Goal: Register for event/course

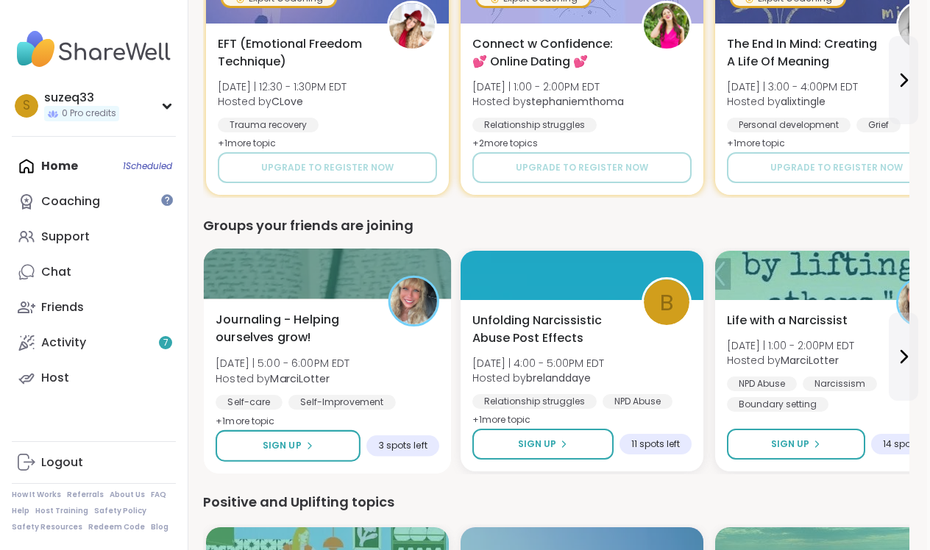
scroll to position [1135, 3]
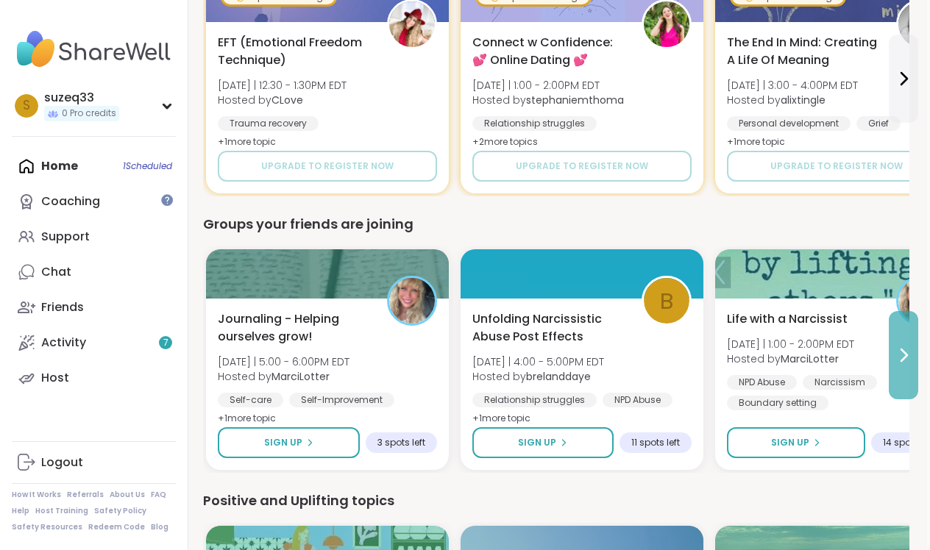
click at [903, 355] on icon at bounding box center [904, 355] width 18 height 18
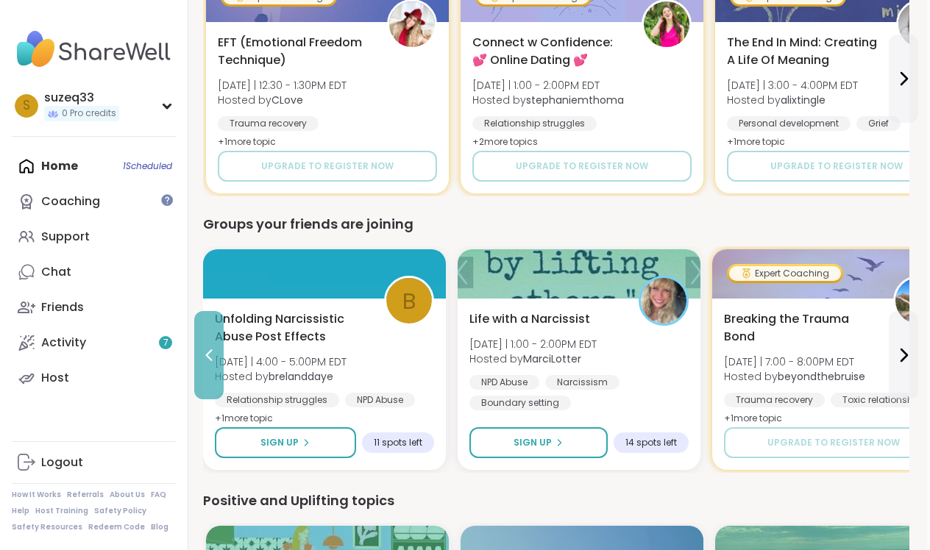
click at [218, 357] on button at bounding box center [208, 355] width 29 height 88
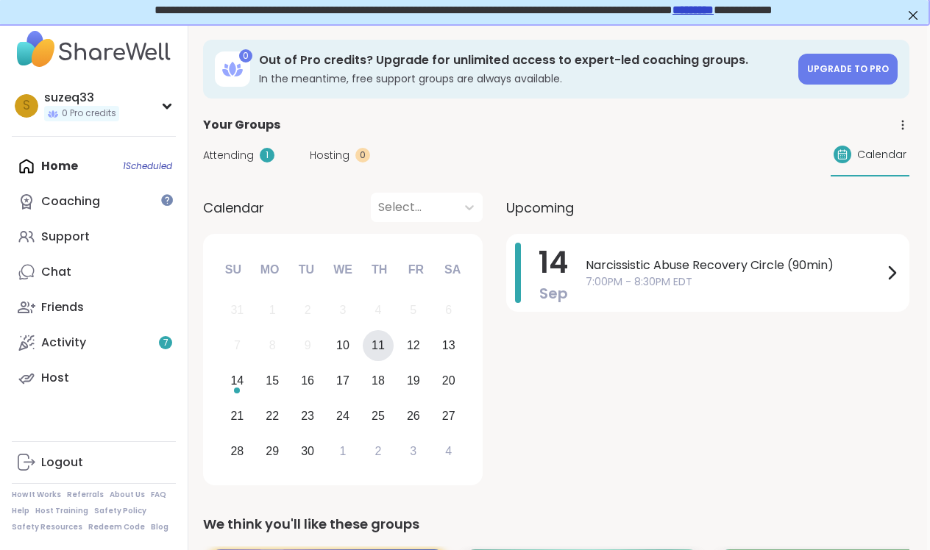
scroll to position [2, 3]
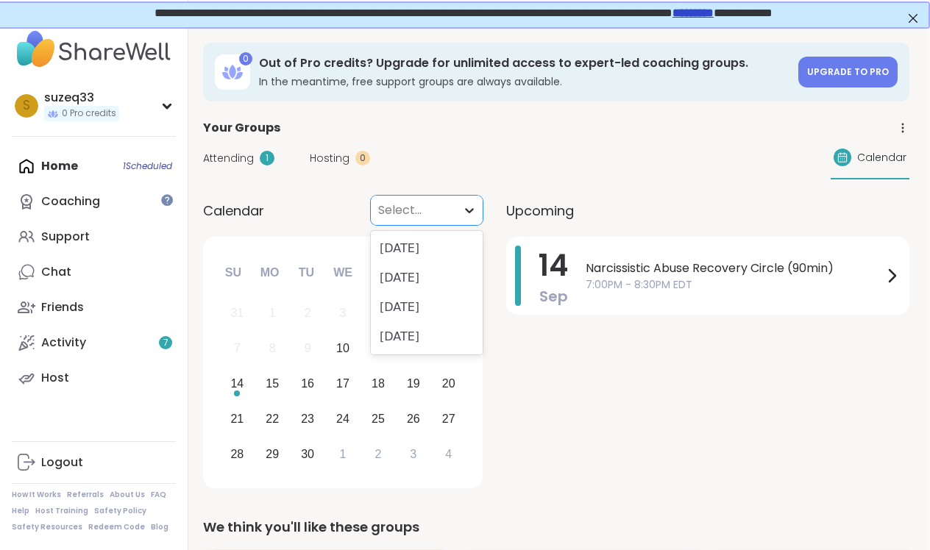
click at [465, 209] on icon at bounding box center [469, 210] width 15 height 15
click at [458, 246] on div "[DATE]" at bounding box center [427, 248] width 112 height 29
click at [350, 349] on div "10" at bounding box center [343, 349] width 32 height 32
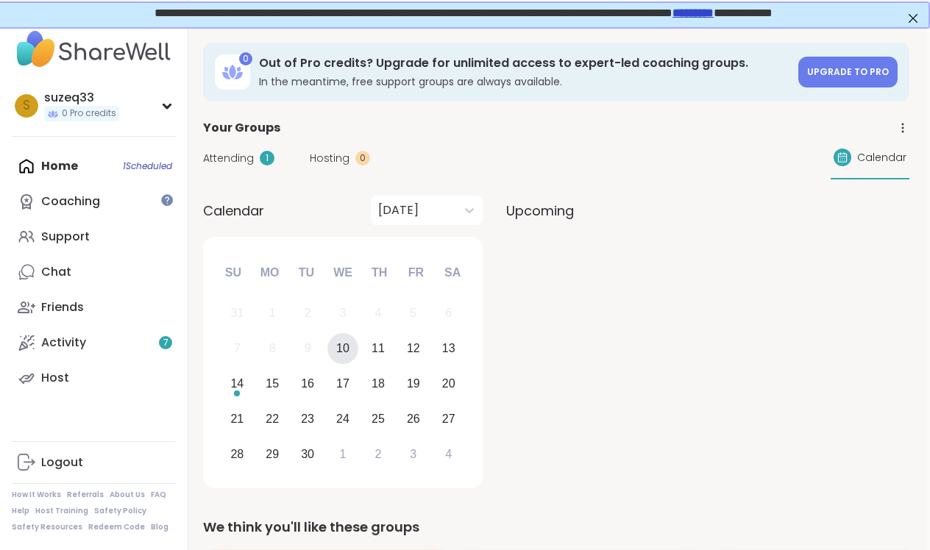
click at [347, 349] on div "10" at bounding box center [342, 348] width 13 height 20
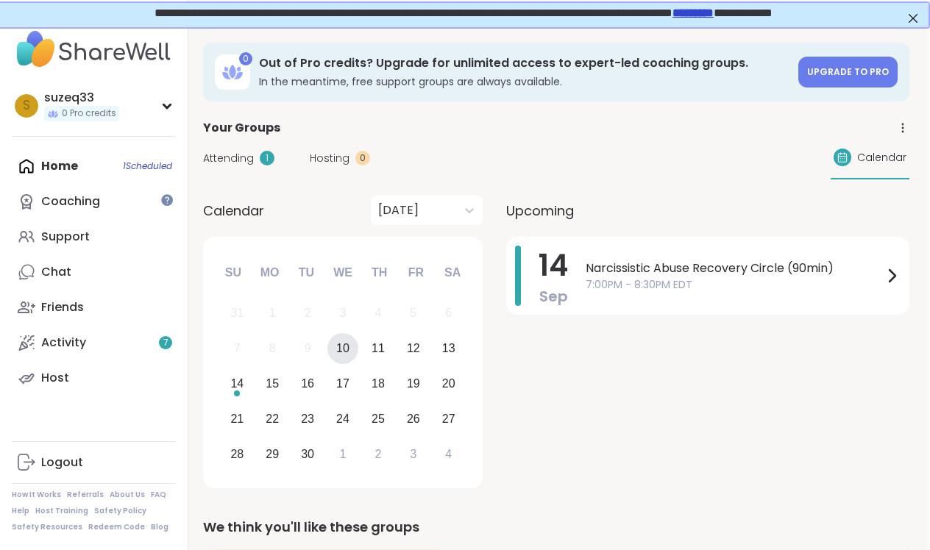
click at [346, 348] on div "10" at bounding box center [342, 348] width 13 height 20
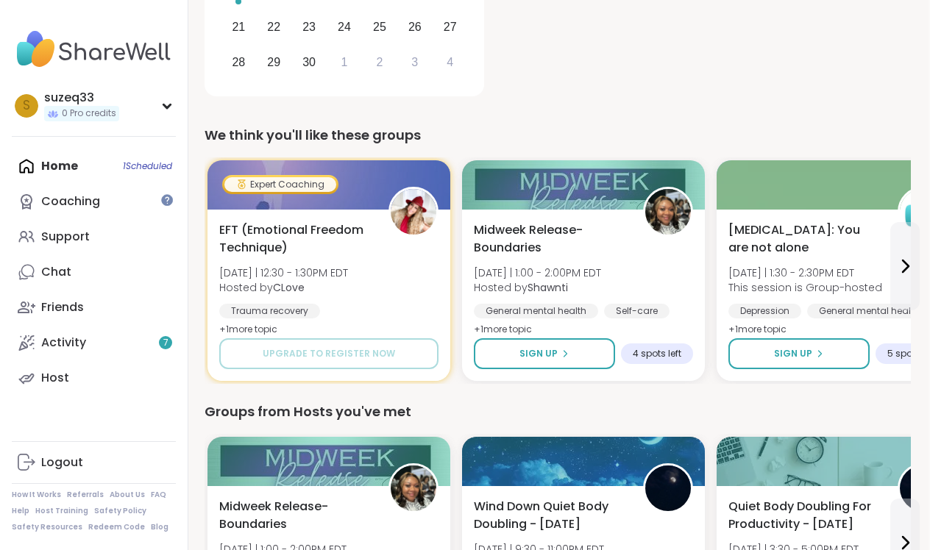
scroll to position [402, 1]
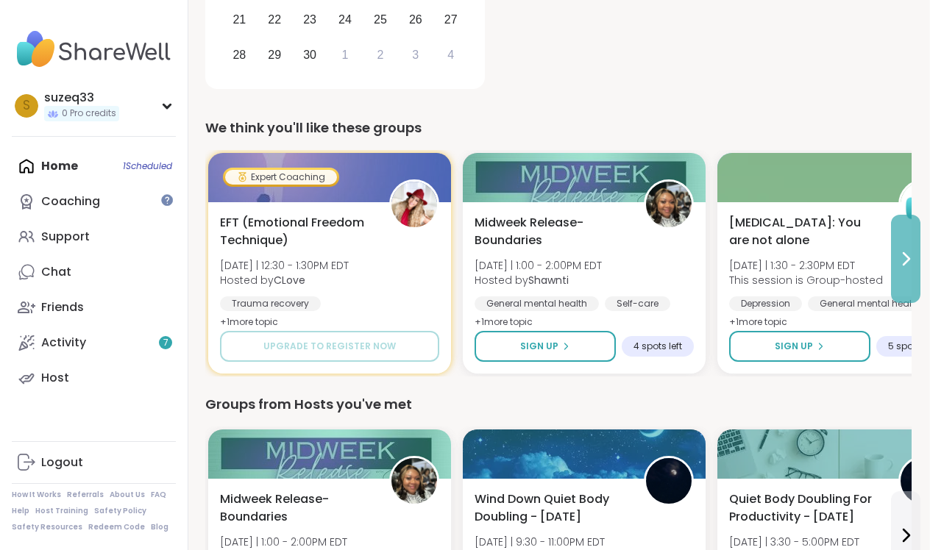
click at [907, 253] on icon at bounding box center [906, 259] width 18 height 18
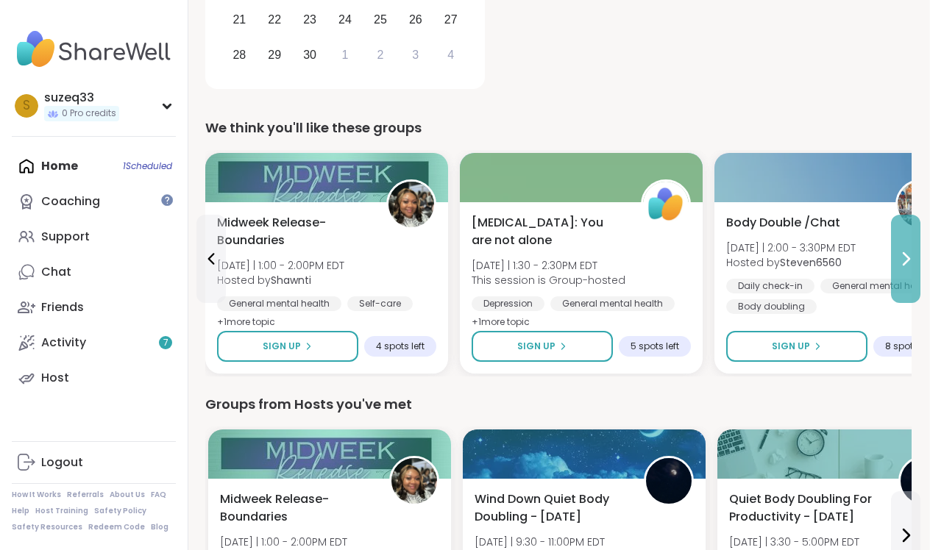
click at [907, 259] on icon at bounding box center [906, 259] width 18 height 18
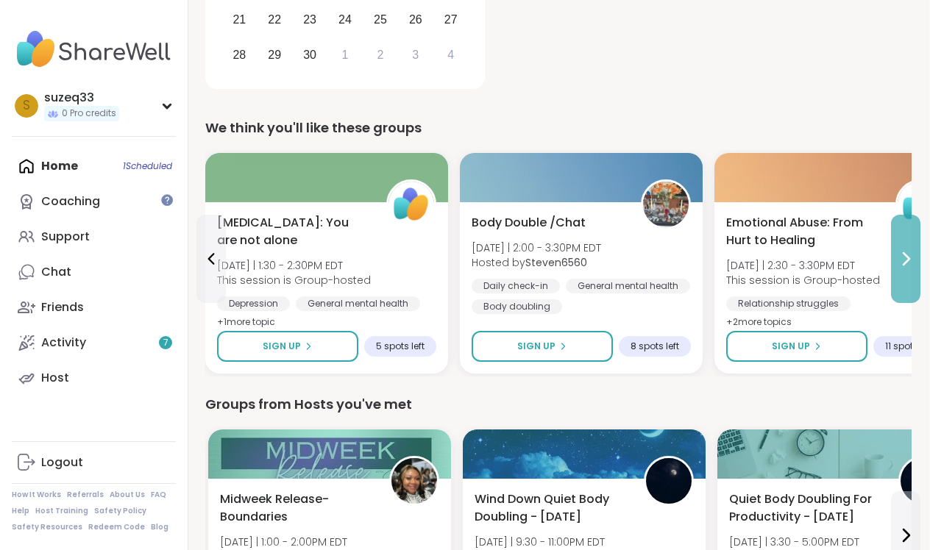
click at [907, 259] on icon at bounding box center [906, 259] width 18 height 18
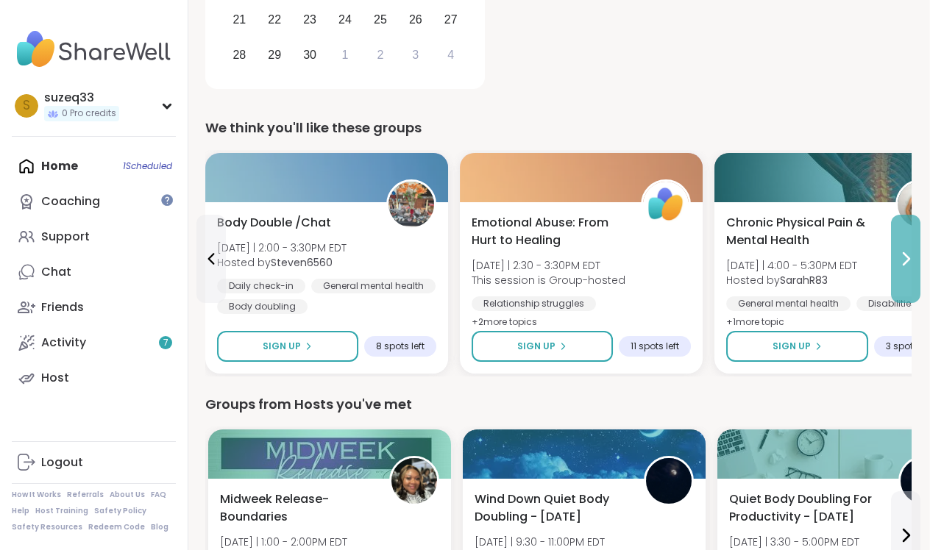
click at [909, 259] on icon at bounding box center [906, 259] width 18 height 18
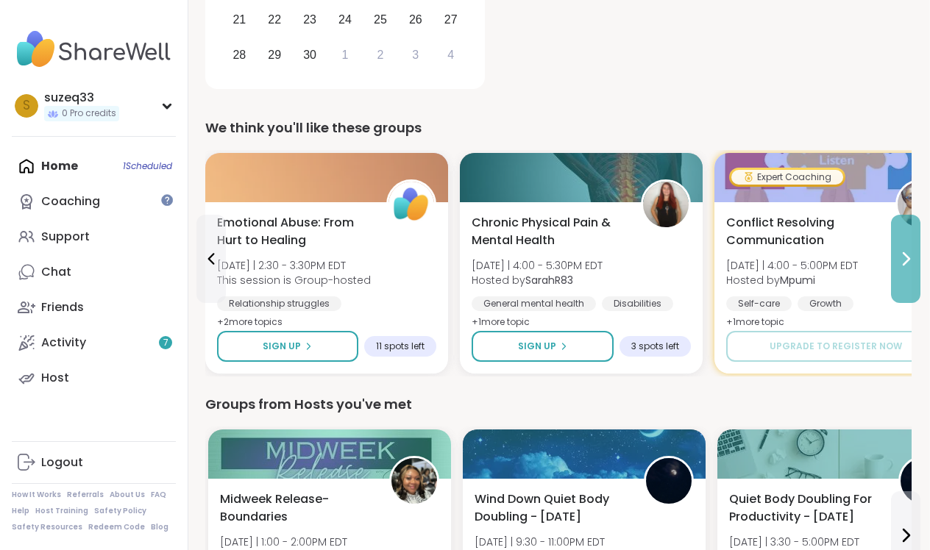
click at [908, 259] on icon at bounding box center [906, 259] width 18 height 18
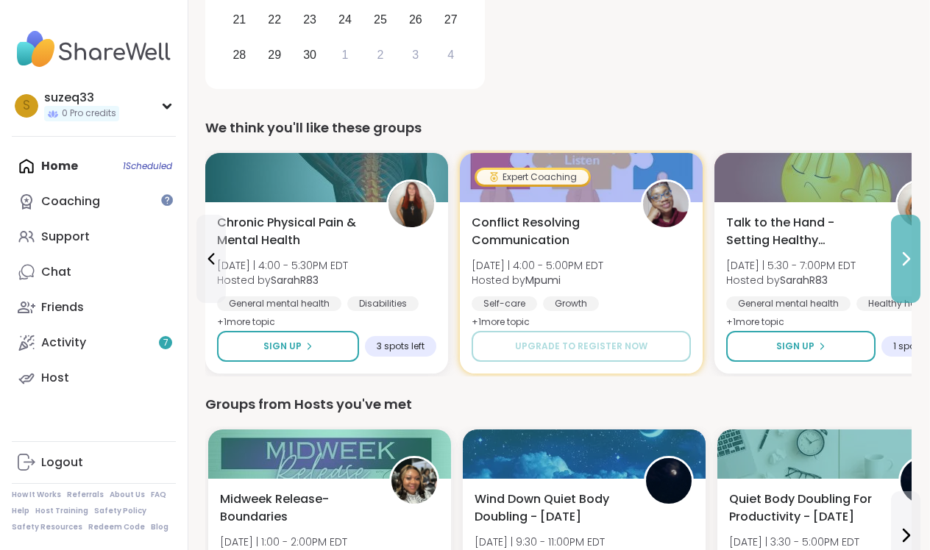
click at [909, 259] on icon at bounding box center [906, 259] width 6 height 12
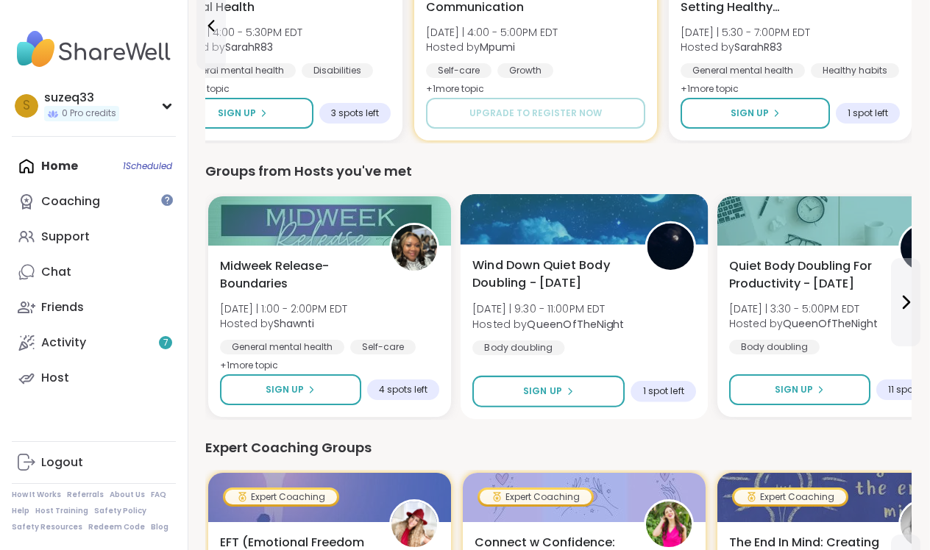
scroll to position [636, 1]
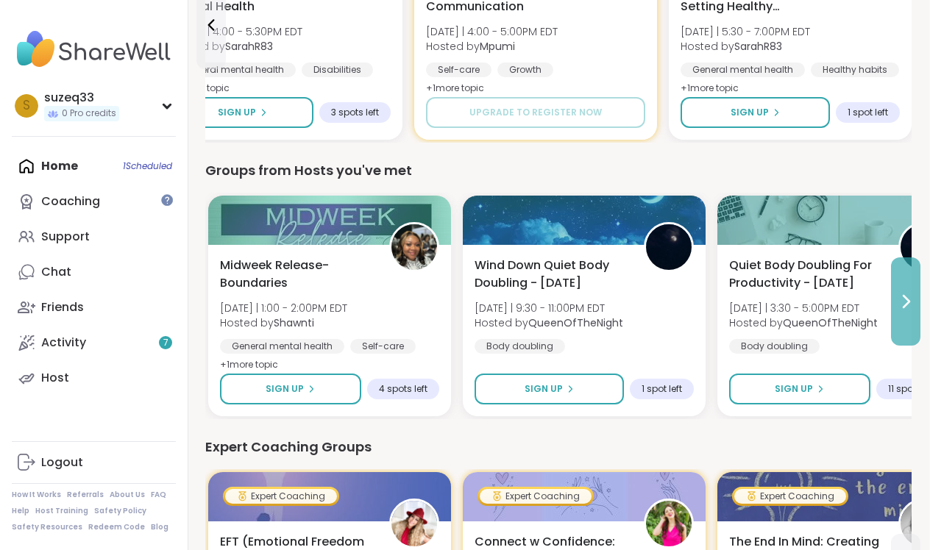
click at [906, 304] on icon at bounding box center [906, 302] width 6 height 12
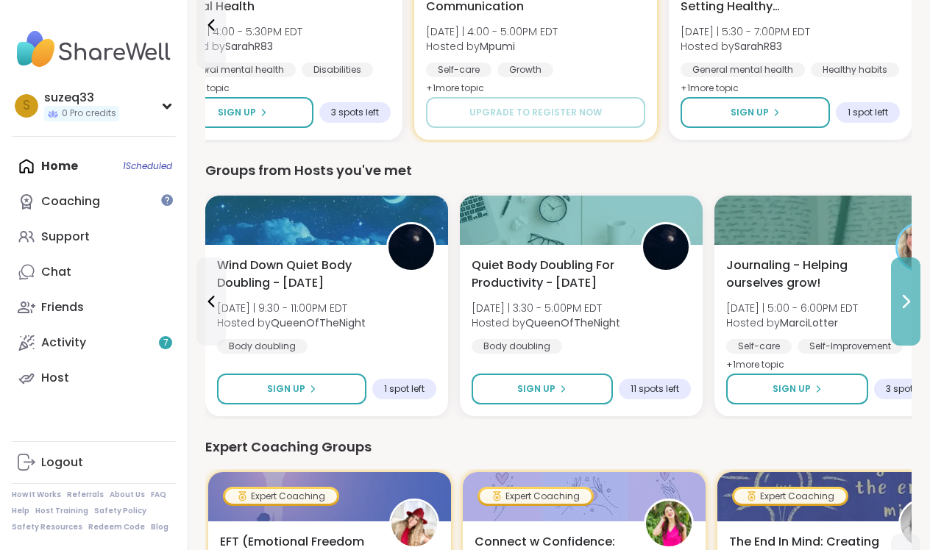
click at [906, 304] on icon at bounding box center [906, 302] width 6 height 12
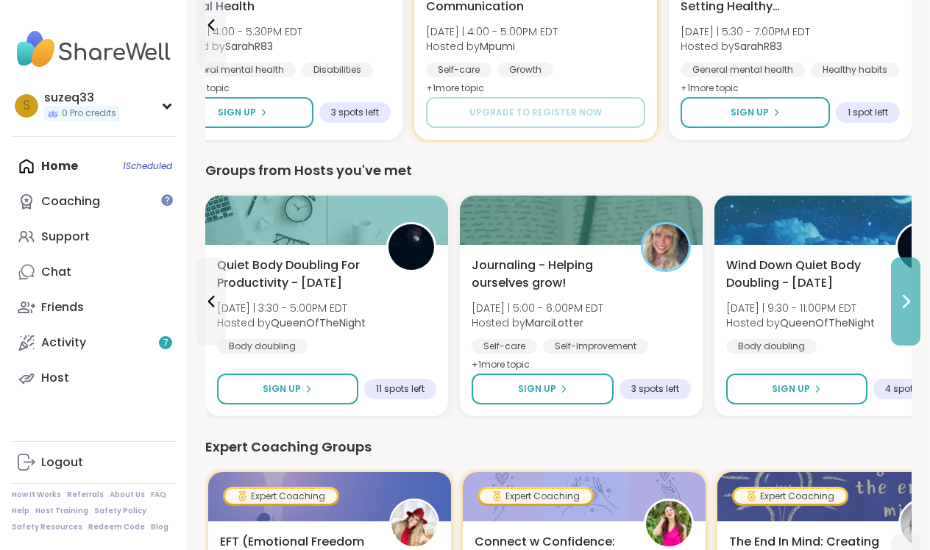
click at [906, 302] on icon at bounding box center [906, 302] width 18 height 18
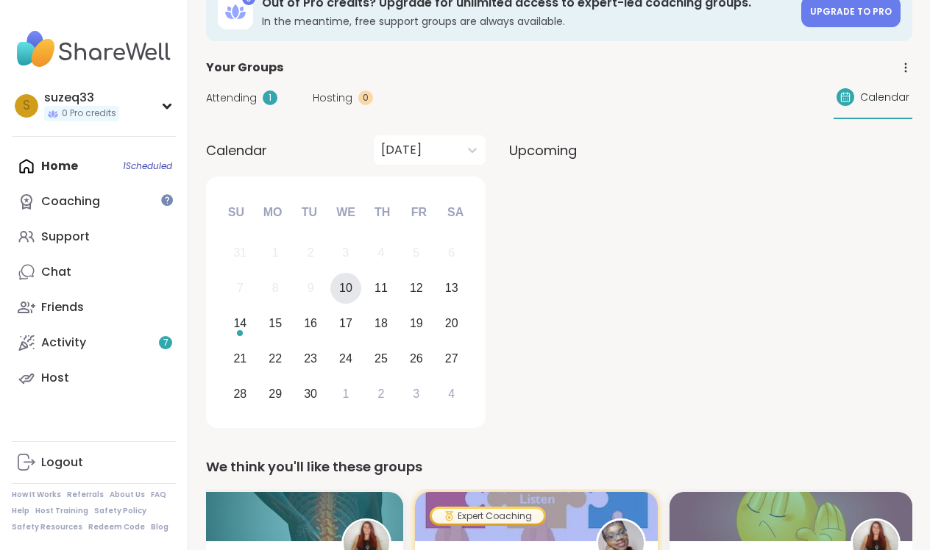
scroll to position [33, 0]
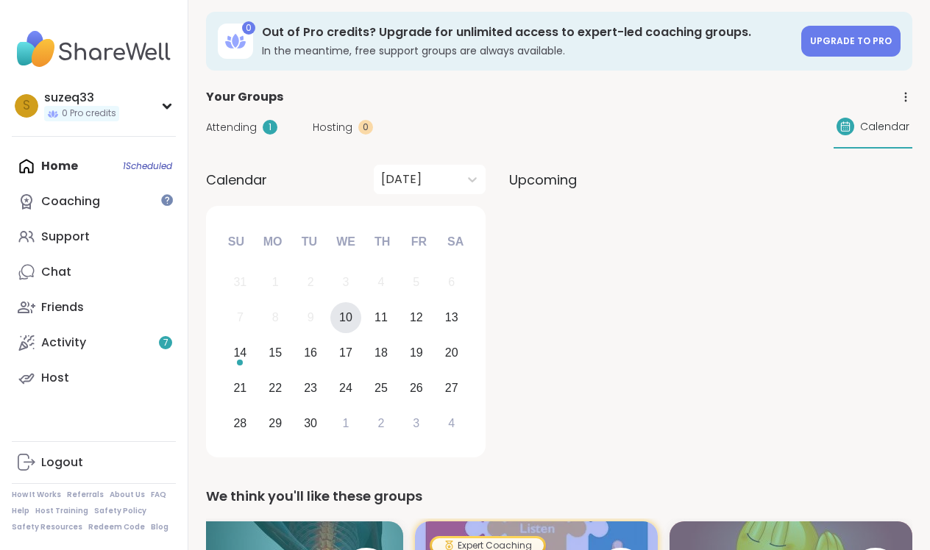
click at [880, 124] on span "Calendar" at bounding box center [884, 126] width 49 height 15
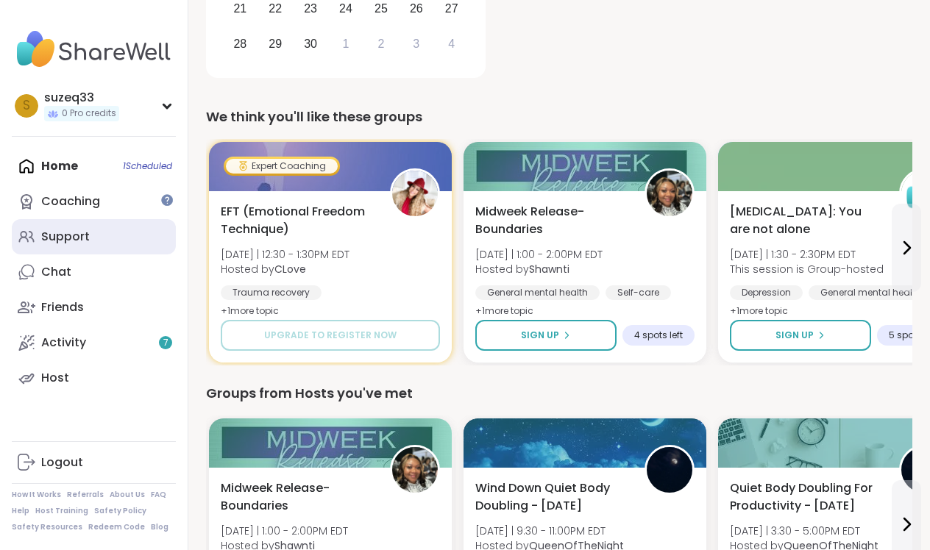
click at [76, 233] on div "Support" at bounding box center [65, 237] width 49 height 16
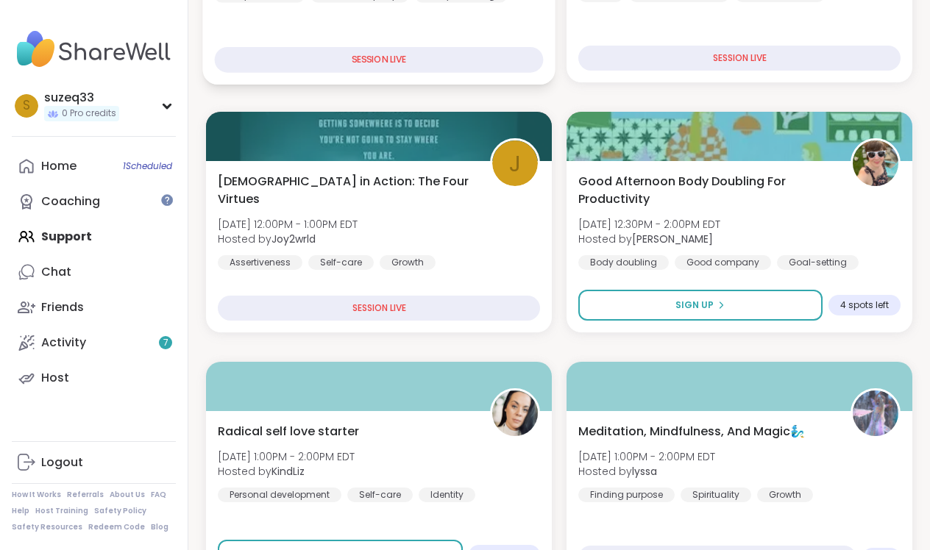
scroll to position [374, 0]
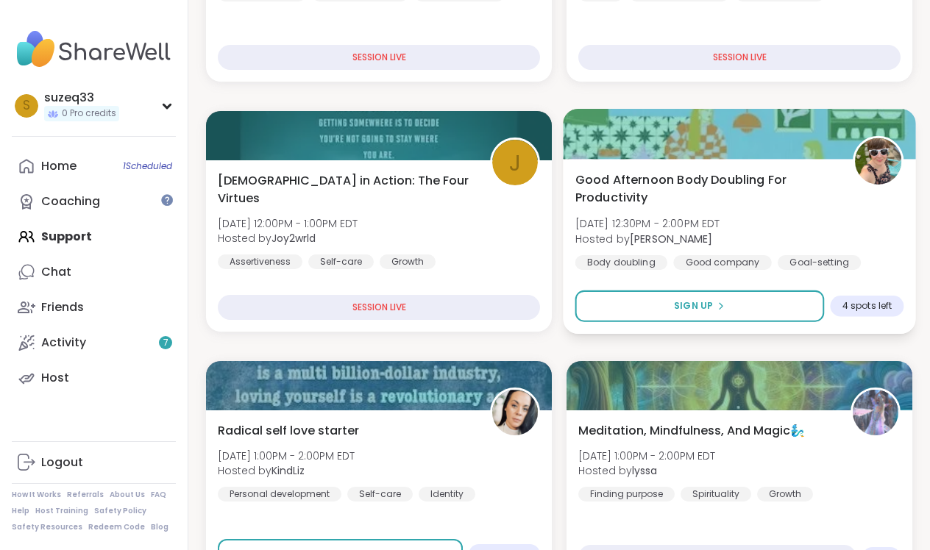
click at [671, 235] on b "[PERSON_NAME]" at bounding box center [671, 238] width 82 height 15
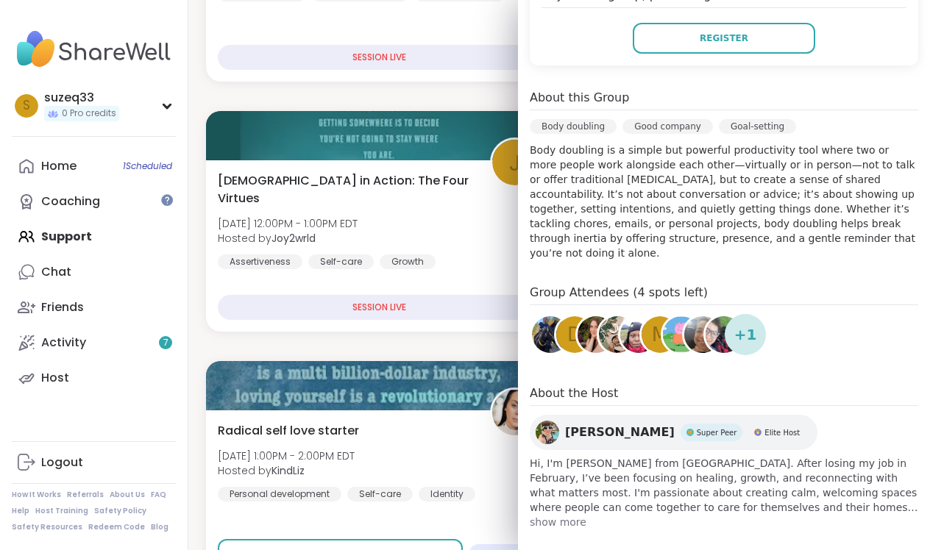
scroll to position [361, 0]
click at [573, 516] on span "show more" at bounding box center [724, 523] width 388 height 15
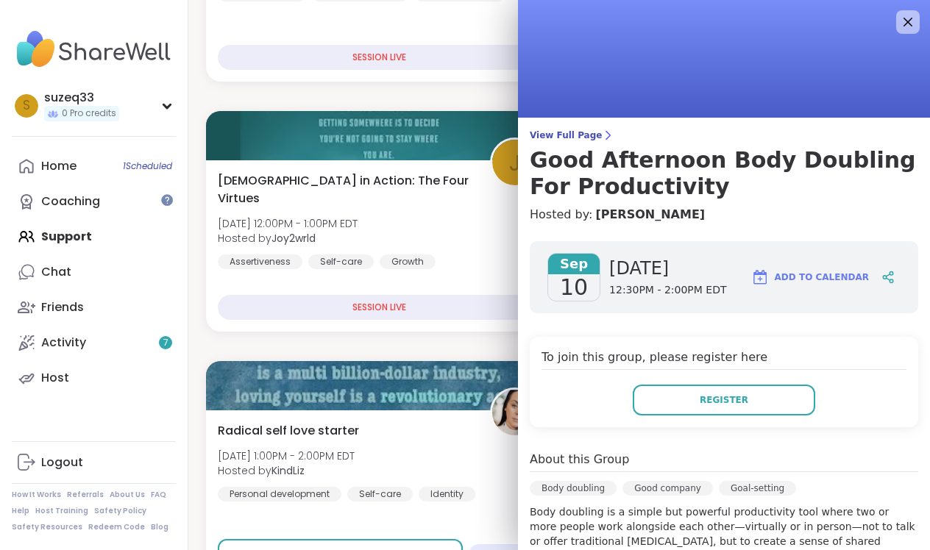
scroll to position [0, 0]
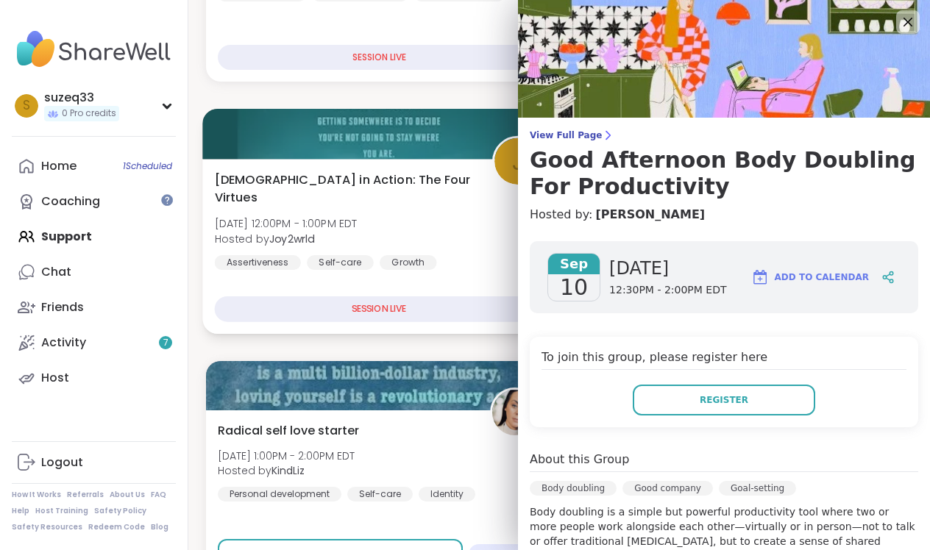
click at [464, 222] on div "[DEMOGRAPHIC_DATA] in Action: The Four Virtues [DATE] 12:00PM - 1:00PM EDT Host…" at bounding box center [379, 220] width 329 height 99
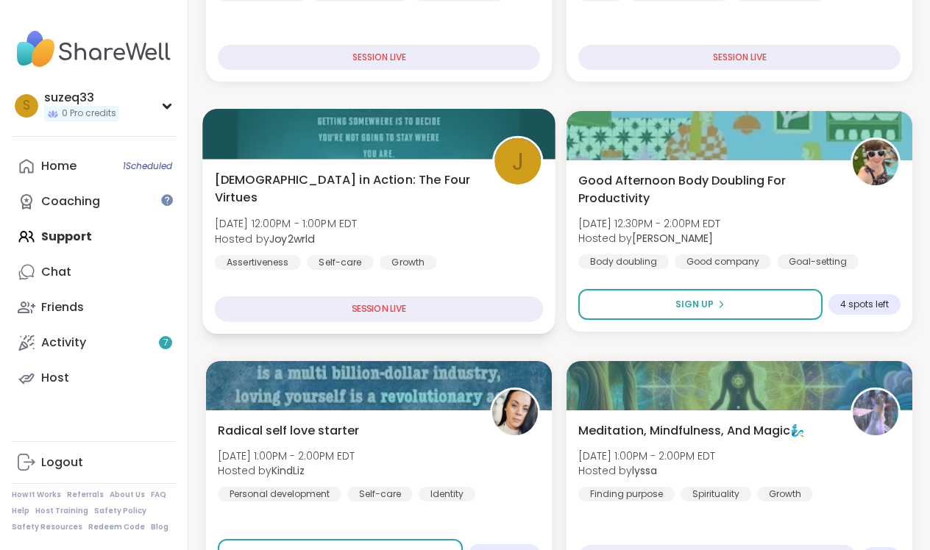
click at [464, 222] on div "[DEMOGRAPHIC_DATA] in Action: The Four Virtues [DATE] 12:00PM - 1:00PM EDT Host…" at bounding box center [379, 220] width 329 height 99
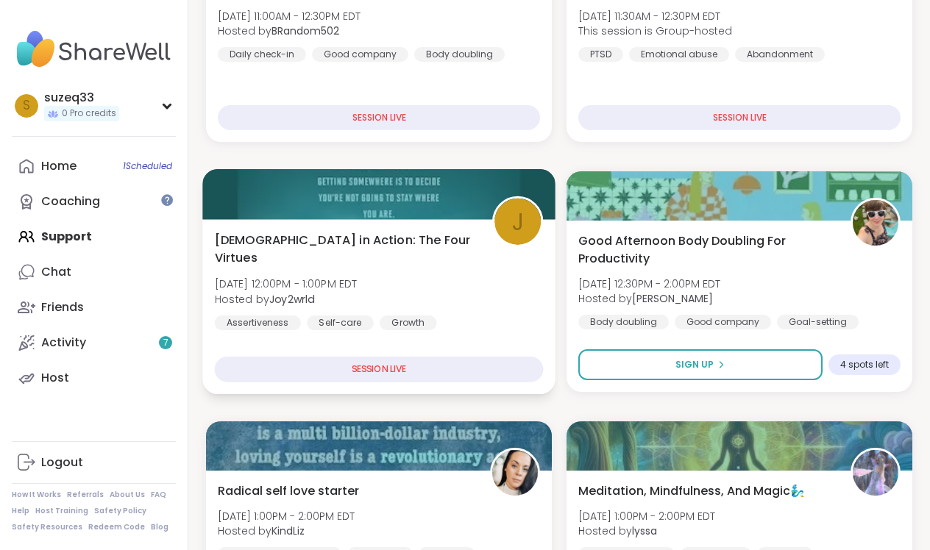
scroll to position [315, 0]
